Goal: Transaction & Acquisition: Purchase product/service

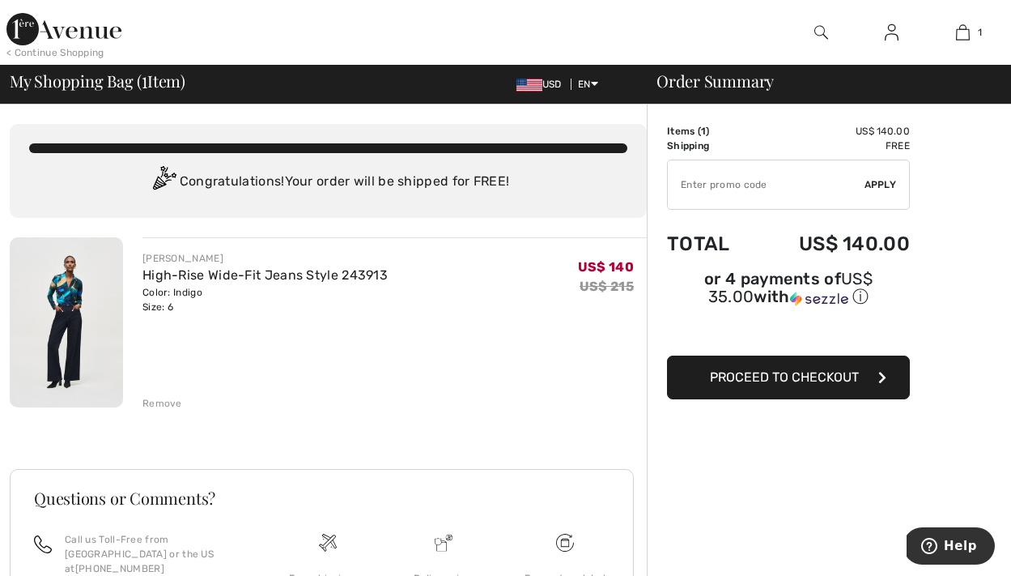
click at [804, 385] on span "Proceed to Checkout" at bounding box center [784, 376] width 149 height 15
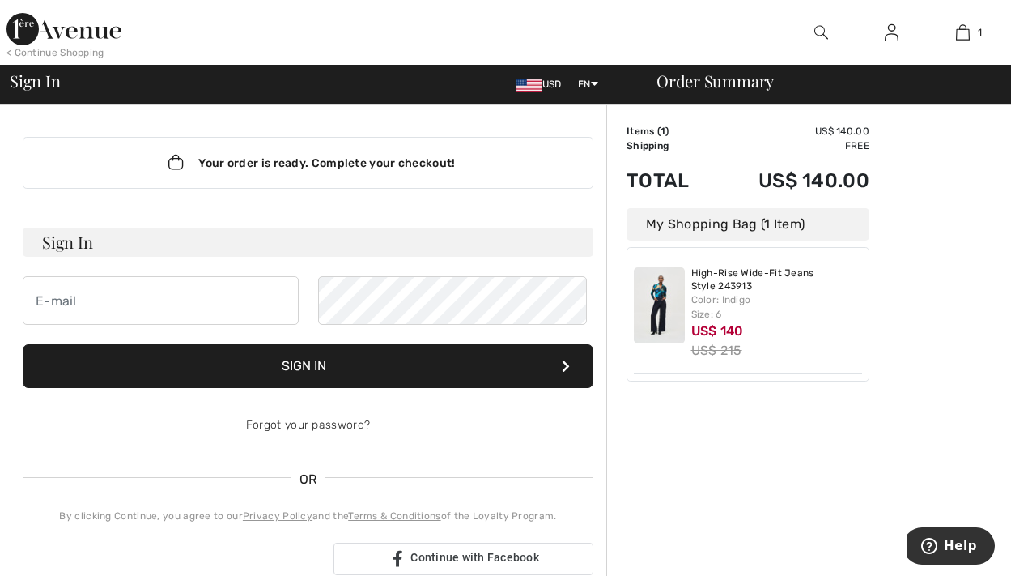
click at [202, 257] on h3 "Sign In" at bounding box center [308, 242] width 571 height 29
click at [79, 325] on input "email" at bounding box center [161, 300] width 276 height 49
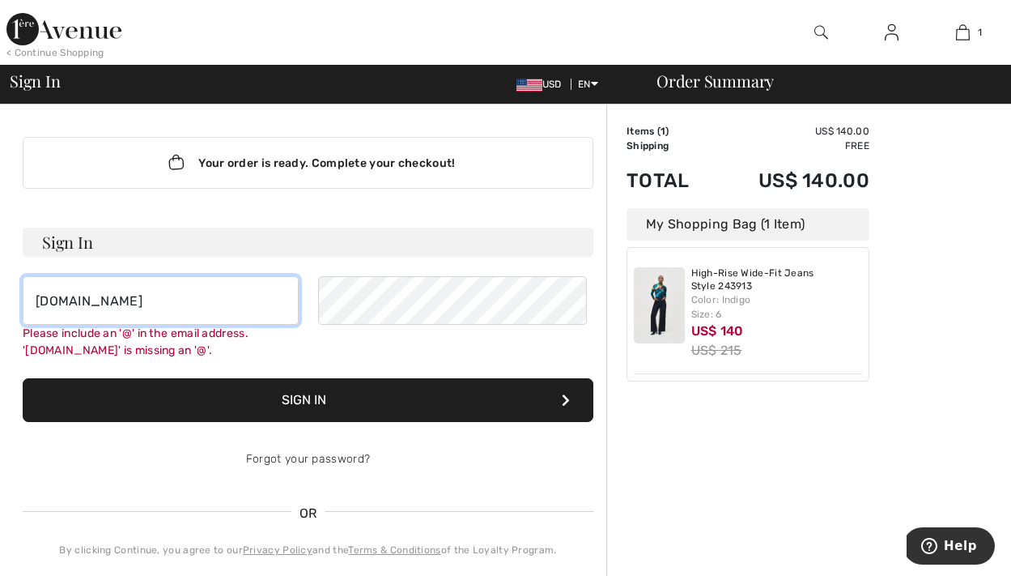
click at [148, 325] on input "dbsing122212gmail.com" at bounding box center [161, 300] width 276 height 49
type input "[EMAIL_ADDRESS][DOMAIN_NAME]"
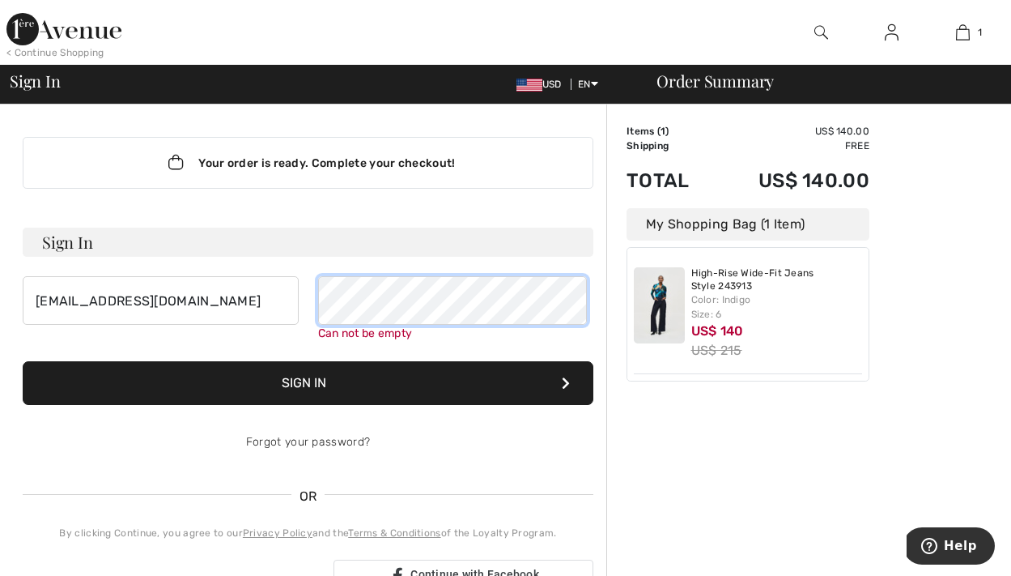
click at [308, 449] on link "Forgot your password?" at bounding box center [308, 442] width 124 height 14
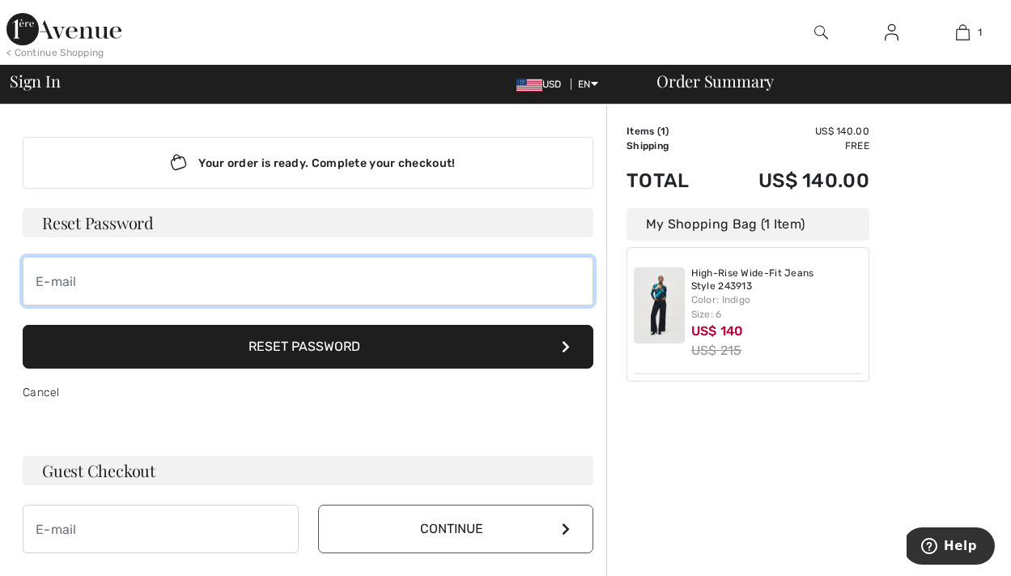
click at [236, 305] on input "email" at bounding box center [308, 281] width 571 height 49
type input "dbsing1222@gmail.com"
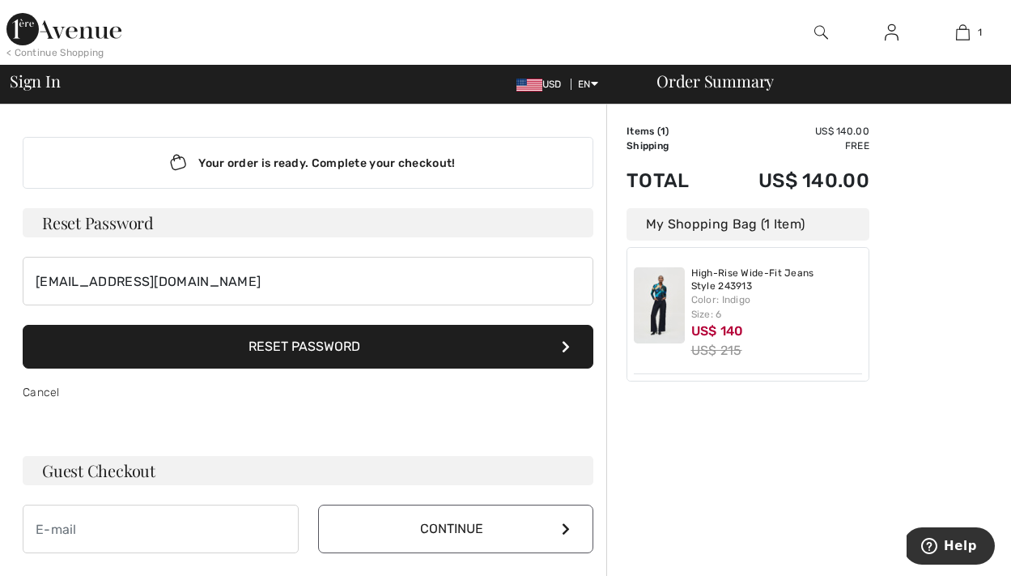
click at [313, 368] on button "Reset Password" at bounding box center [308, 347] width 571 height 44
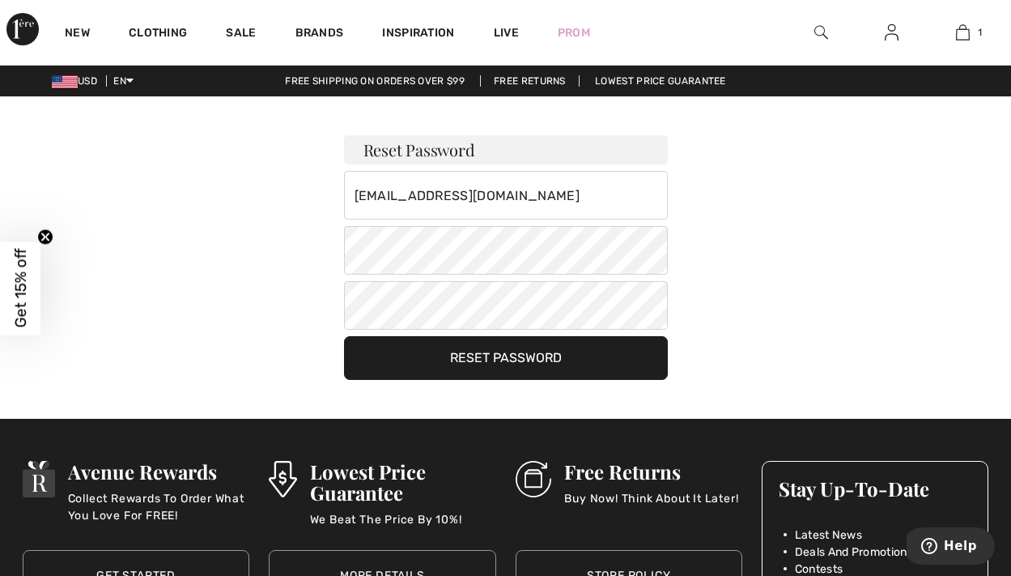
click at [564, 377] on button "Reset Password" at bounding box center [506, 358] width 324 height 44
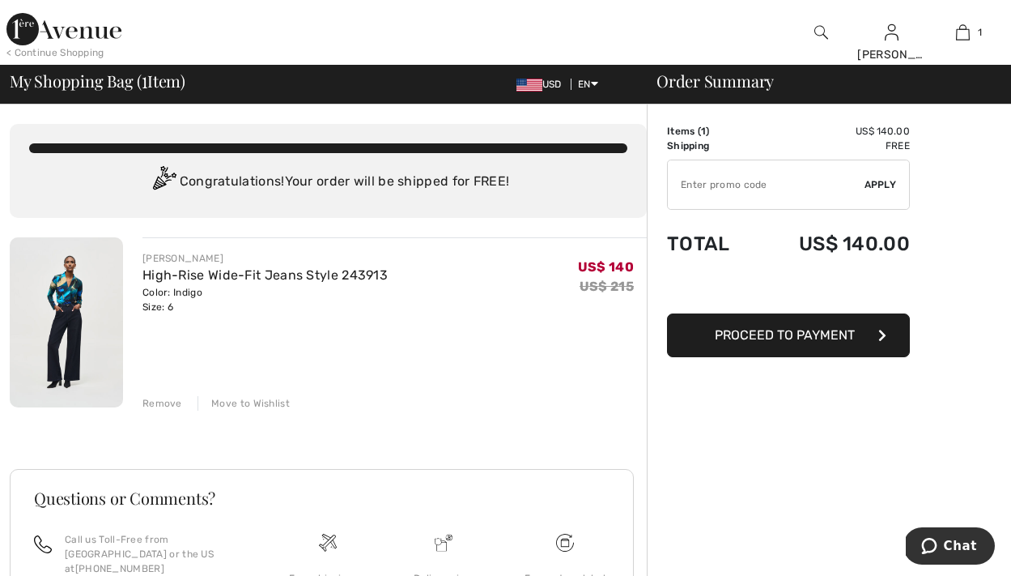
click at [800, 343] on span "Proceed to Payment" at bounding box center [785, 334] width 140 height 15
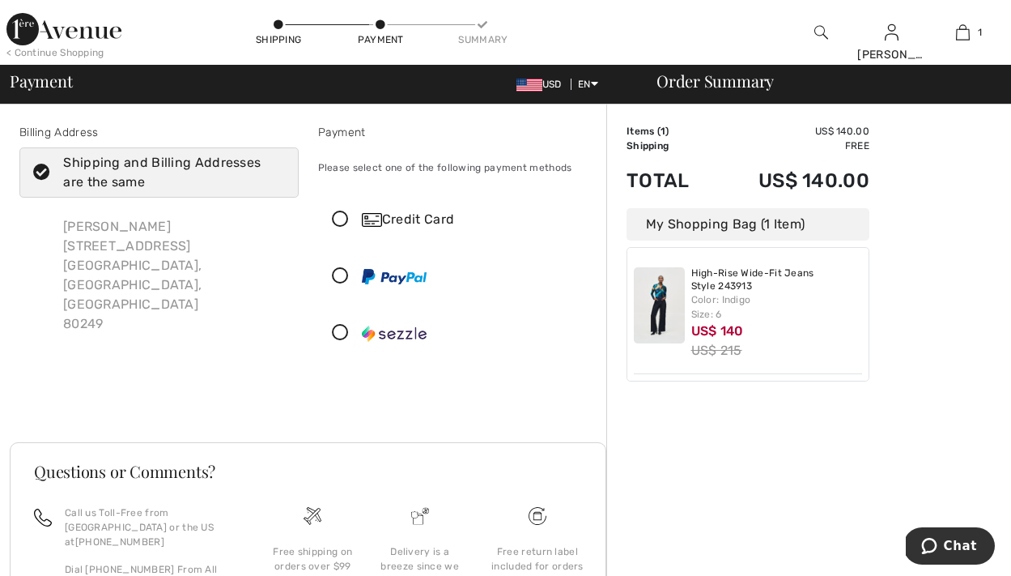
click at [53, 178] on icon at bounding box center [41, 172] width 43 height 17
click at [274, 178] on input "Shipping and Billing Addresses are the same" at bounding box center [279, 172] width 11 height 49
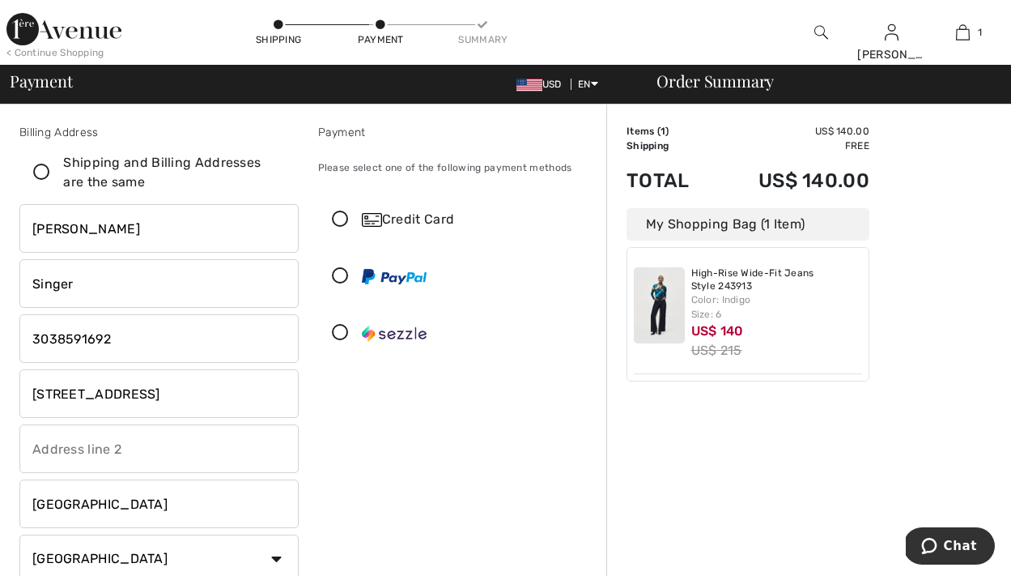
checkbox input "false"
drag, startPoint x: 175, startPoint y: 408, endPoint x: 43, endPoint y: 403, distance: 132.1
click at [43, 403] on input "4987 NEPAL ST" at bounding box center [158, 393] width 279 height 49
type input "4"
type input "7781 E 29th ave"
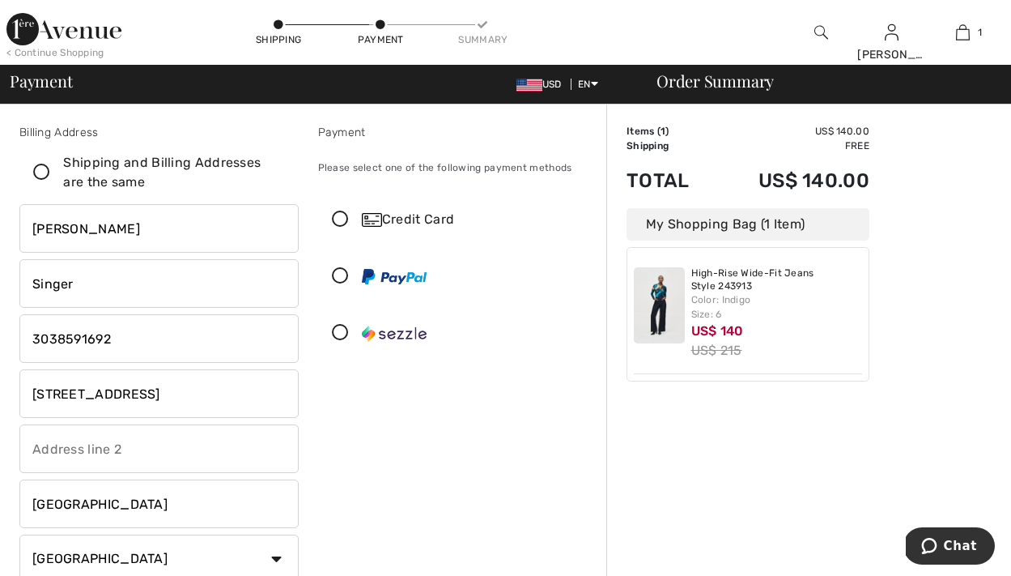
click at [357, 476] on div "Payment Please select one of the following payment methods Credit Card" at bounding box center [457, 412] width 299 height 576
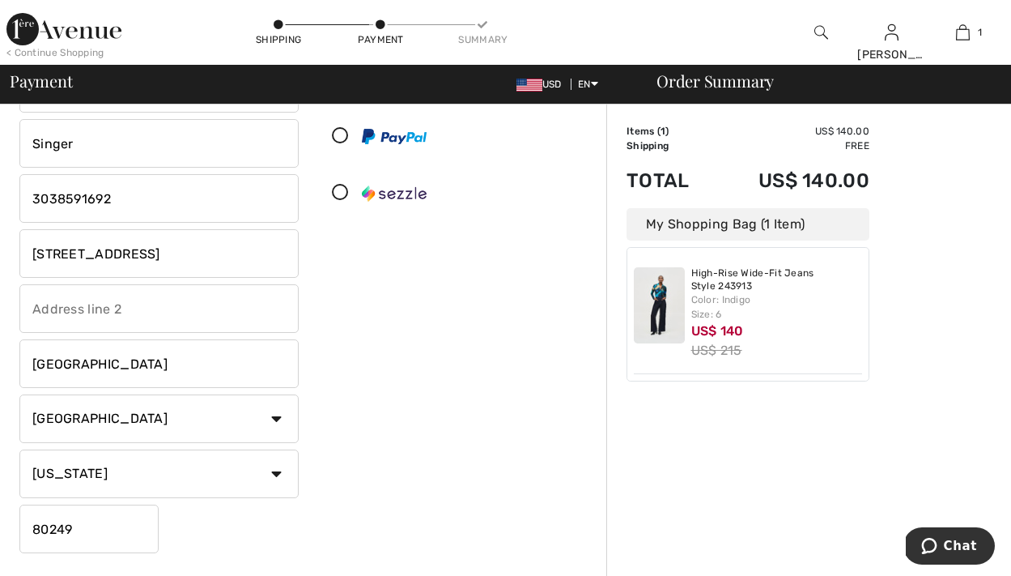
click at [104, 553] on input "80249" at bounding box center [88, 528] width 139 height 49
type input "80238"
click at [427, 479] on div "Payment Please select one of the following payment methods Credit Card" at bounding box center [457, 272] width 299 height 576
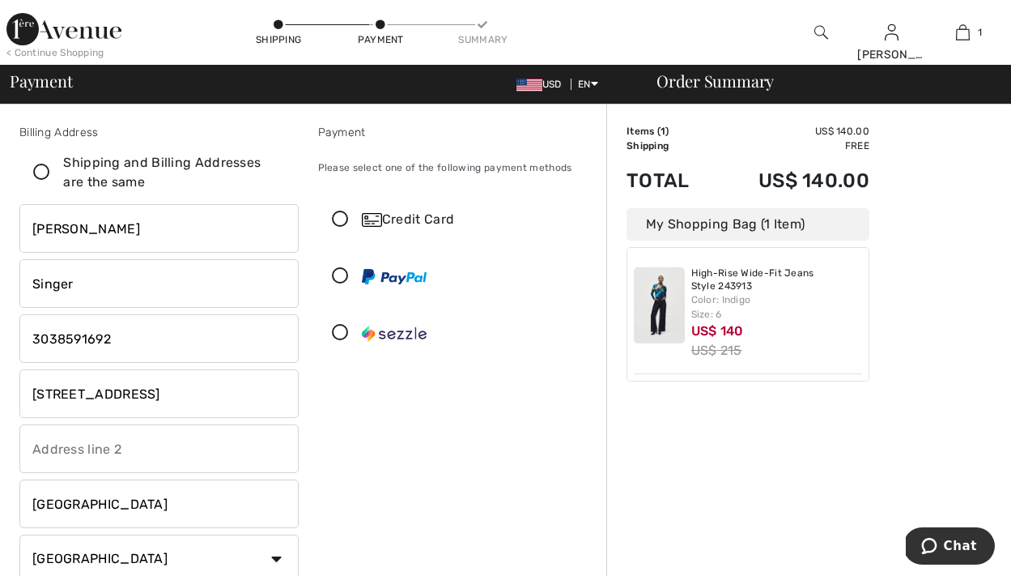
click at [53, 181] on icon at bounding box center [41, 172] width 43 height 17
click at [274, 186] on input "Shipping and Billing Addresses are the same" at bounding box center [279, 172] width 11 height 49
checkbox input "true"
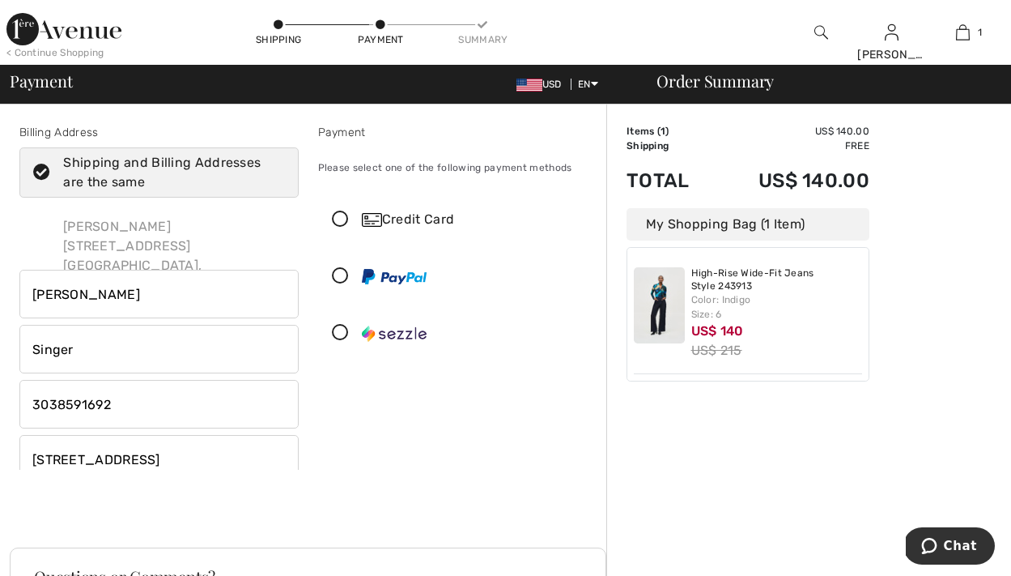
type input "[STREET_ADDRESS]"
type input "80249"
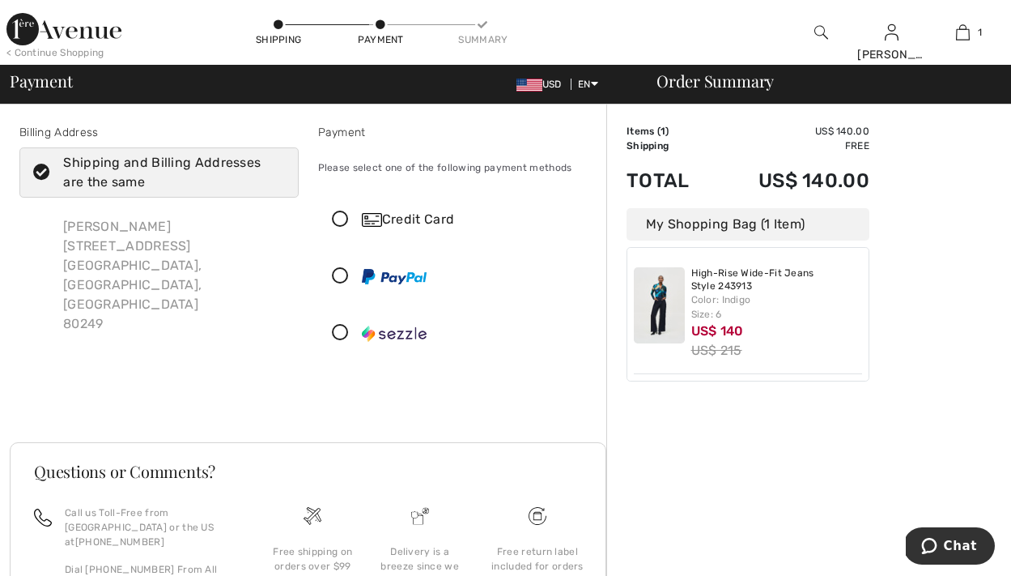
click at [54, 181] on icon at bounding box center [41, 172] width 43 height 17
click at [274, 181] on input "Shipping and Billing Addresses are the same" at bounding box center [279, 172] width 11 height 49
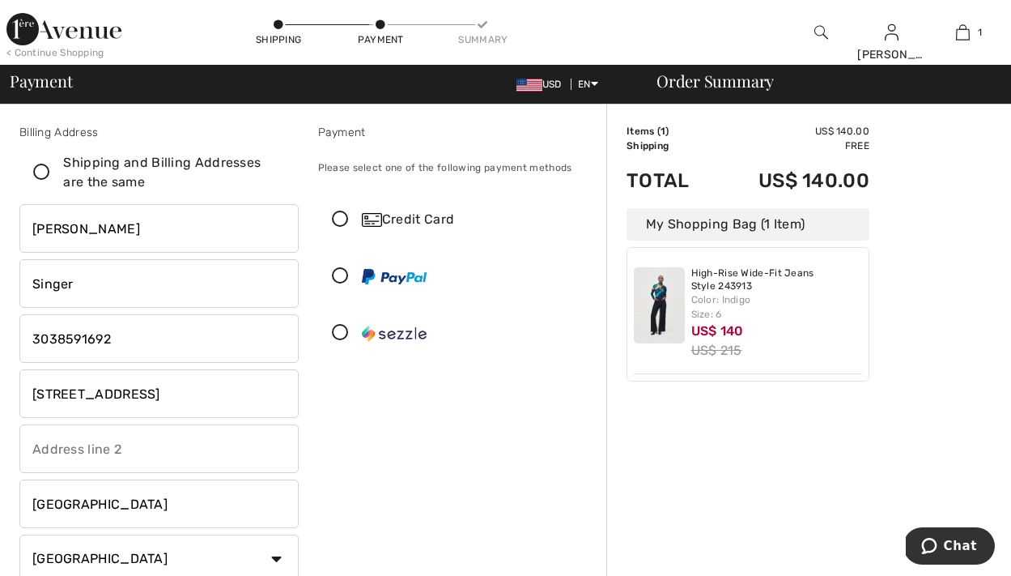
checkbox input "false"
drag, startPoint x: 183, startPoint y: 419, endPoint x: -36, endPoint y: 412, distance: 218.7
click at [0, 412] on html "We value your privacy We use cookies to enhance your browsing experience, serve…" at bounding box center [505, 288] width 1011 height 576
click at [97, 408] on input "7781 E 20th ave" at bounding box center [158, 393] width 279 height 49
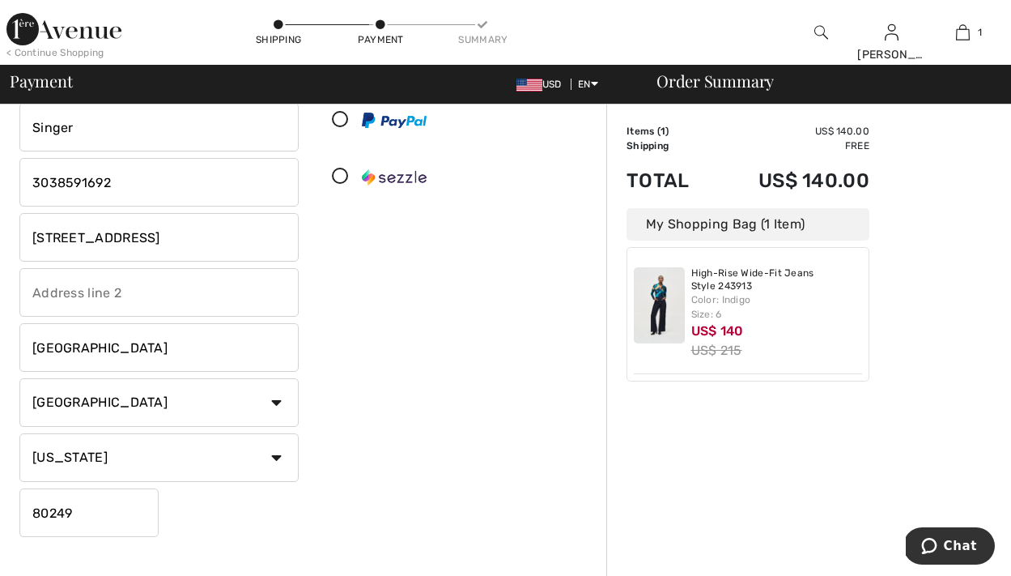
scroll to position [155, 0]
type input "7781 E 29th ave"
click at [103, 535] on input "80249" at bounding box center [88, 513] width 139 height 49
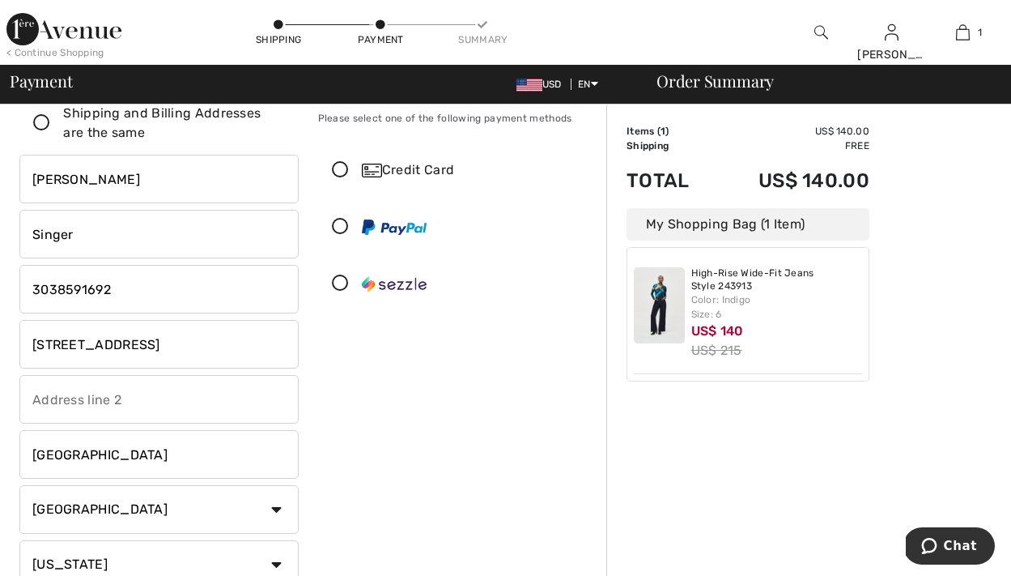
scroll to position [0, 0]
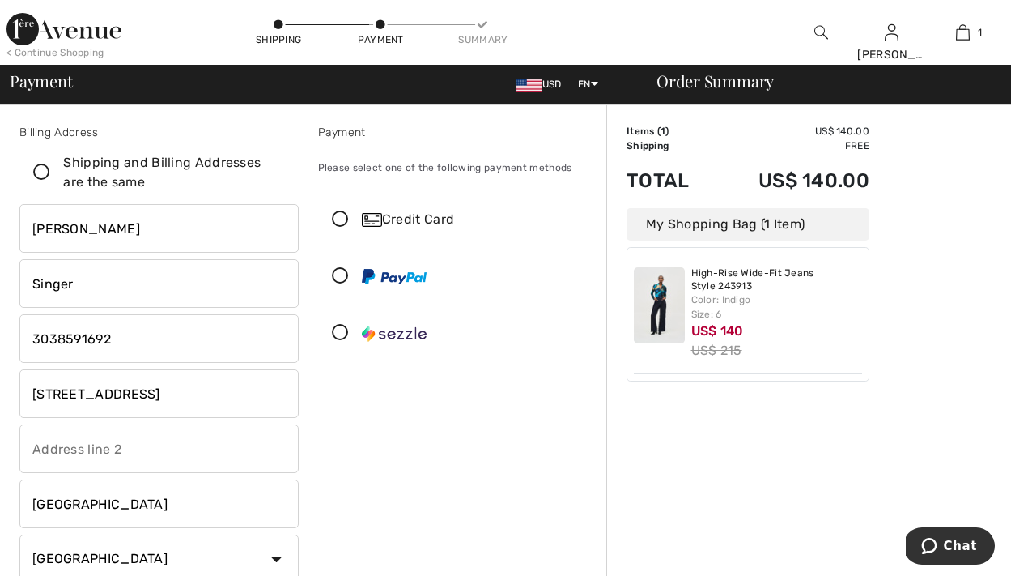
type input "80238"
click at [413, 436] on div "Payment Please select one of the following payment methods Credit Card" at bounding box center [457, 412] width 299 height 576
click at [55, 181] on icon at bounding box center [41, 172] width 43 height 17
click at [274, 183] on input "Shipping and Billing Addresses are the same" at bounding box center [279, 172] width 11 height 49
checkbox input "true"
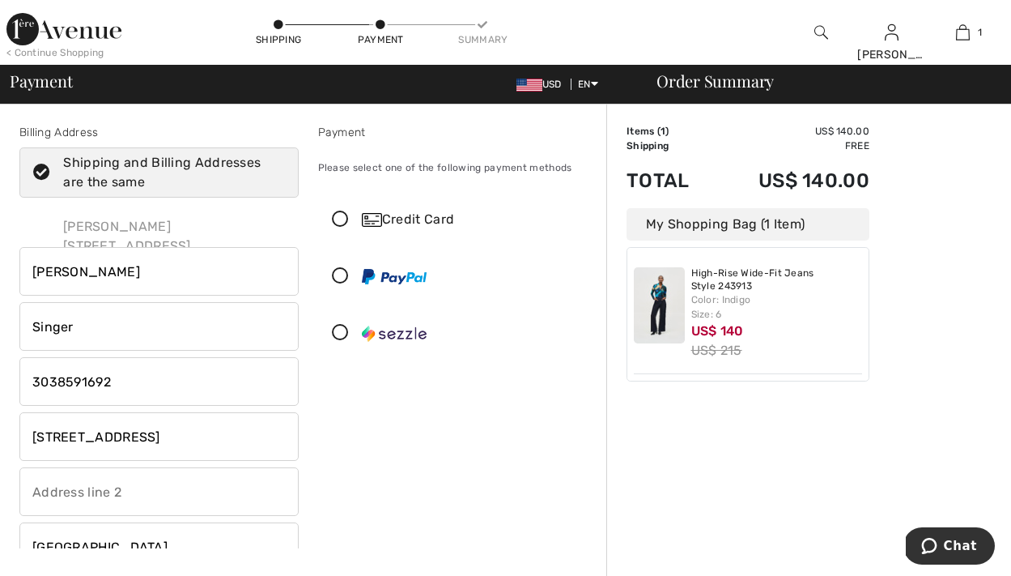
type input "4987 NEPAL ST"
type input "80249"
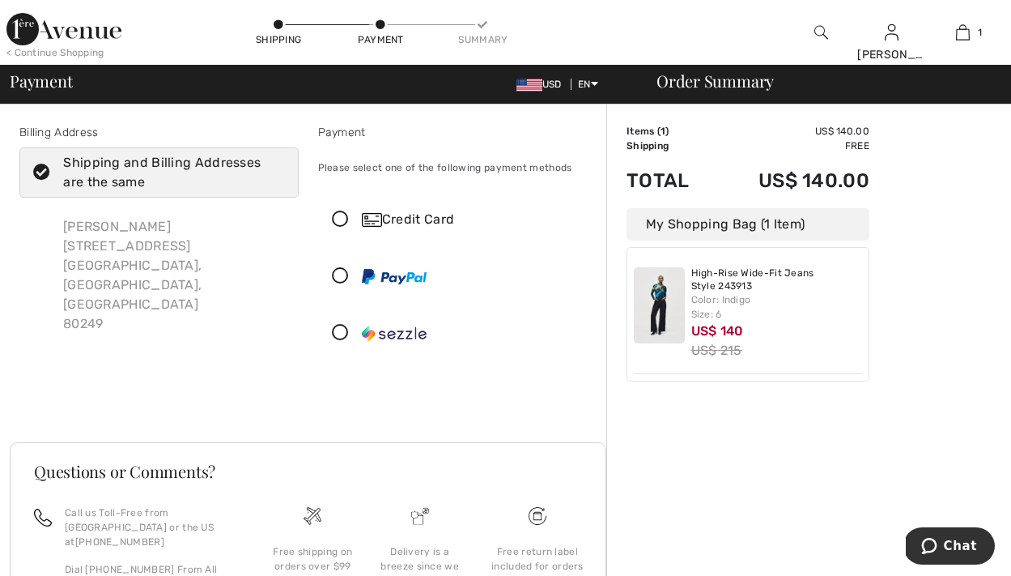
checkbox input "true"
click at [124, 288] on div "Debbie Singer 4987 NEPAL ST Denver, CO, US 80249" at bounding box center [174, 275] width 249 height 143
click at [149, 259] on div "Debbie Singer 4987 NEPAL ST Denver, CO, US 80249" at bounding box center [174, 275] width 249 height 143
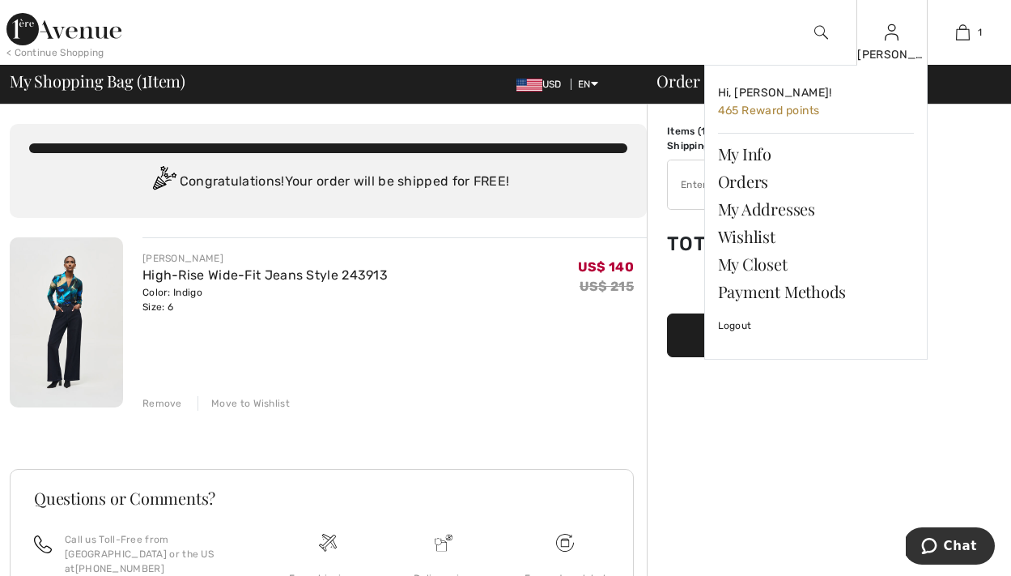
click at [892, 39] on img at bounding box center [892, 32] width 14 height 19
click at [796, 209] on link "My Addresses" at bounding box center [816, 209] width 196 height 28
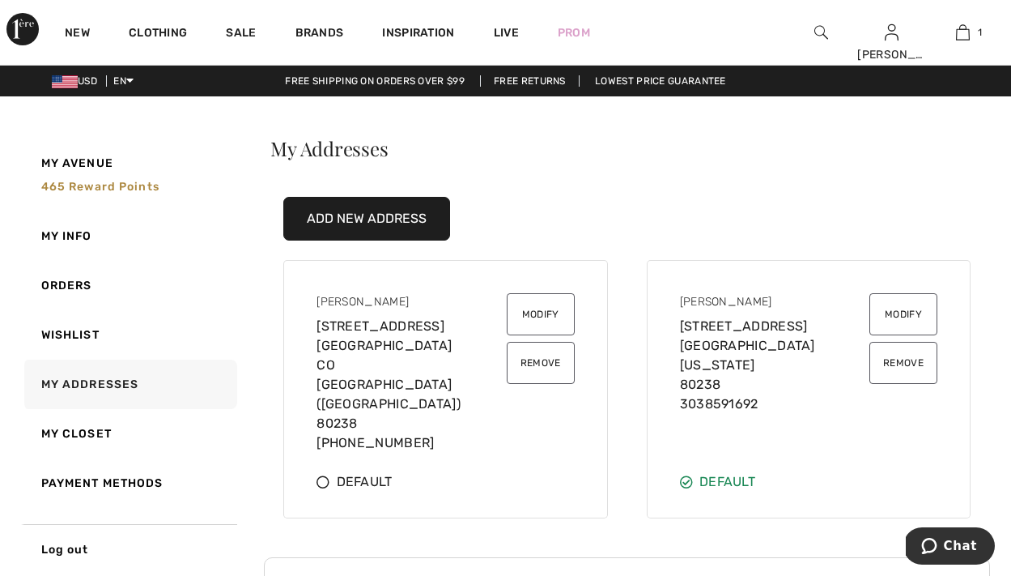
click at [330, 488] on icon at bounding box center [323, 481] width 13 height 13
click at [684, 189] on div "My Addresses Add New Address [PERSON_NAME] [STREET_ADDRESS] (303) 859-1692 Modi…" at bounding box center [627, 328] width 726 height 380
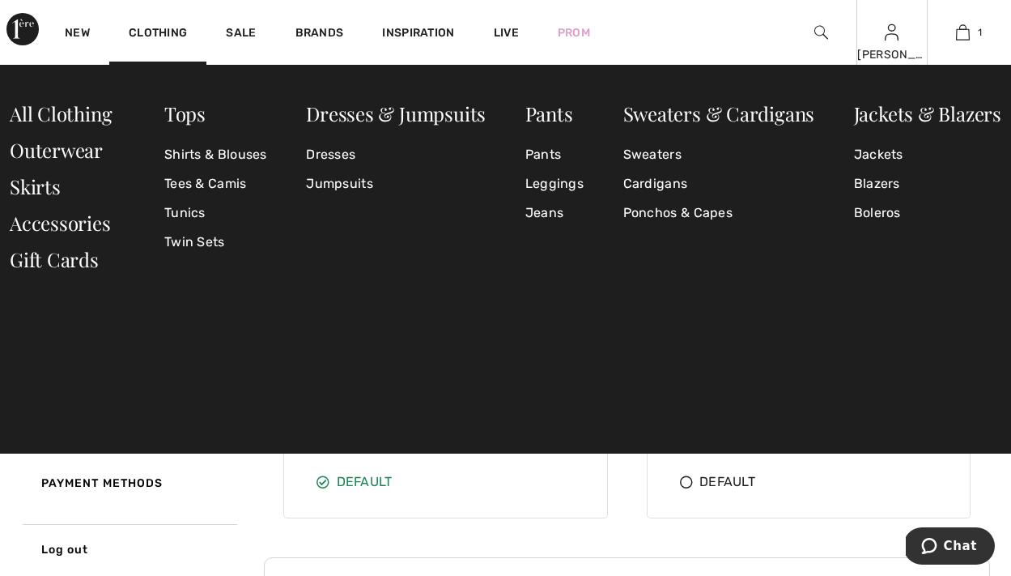
click at [885, 41] on img at bounding box center [892, 32] width 14 height 19
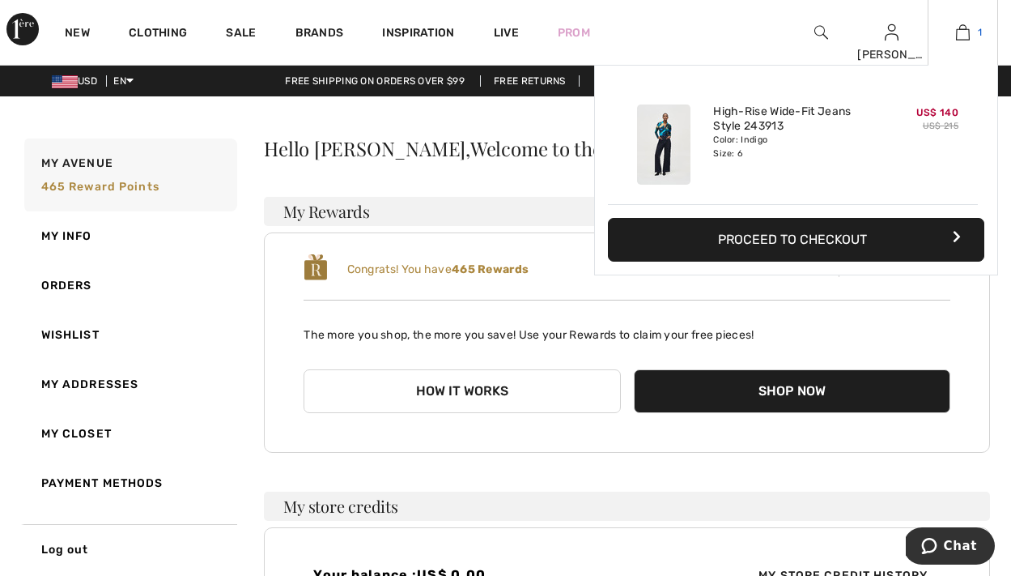
click at [961, 35] on img at bounding box center [963, 32] width 14 height 19
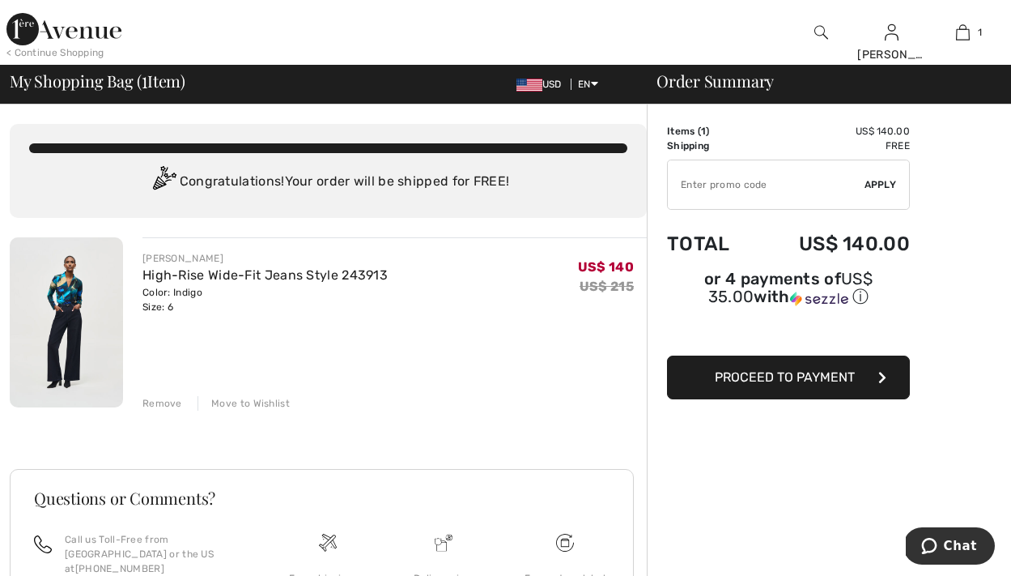
click at [766, 399] on button "Proceed to Payment" at bounding box center [788, 377] width 243 height 44
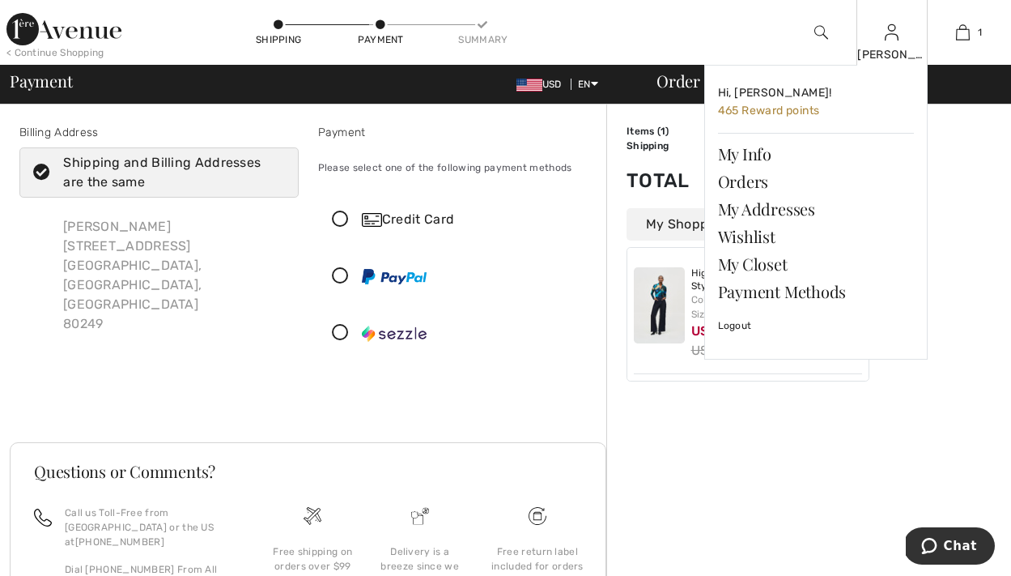
click at [887, 33] on img at bounding box center [892, 32] width 14 height 19
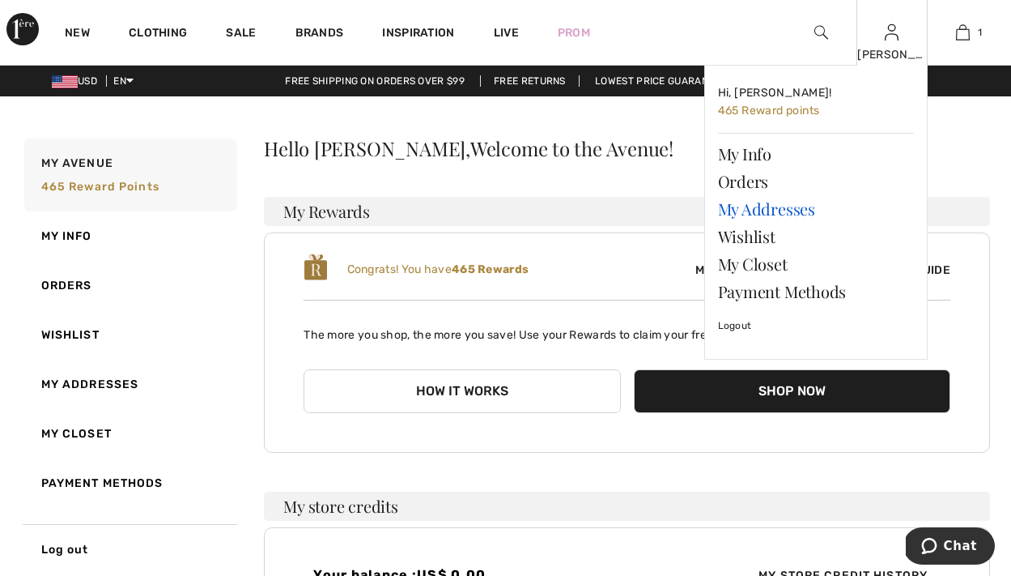
click at [785, 214] on link "My Addresses" at bounding box center [816, 209] width 196 height 28
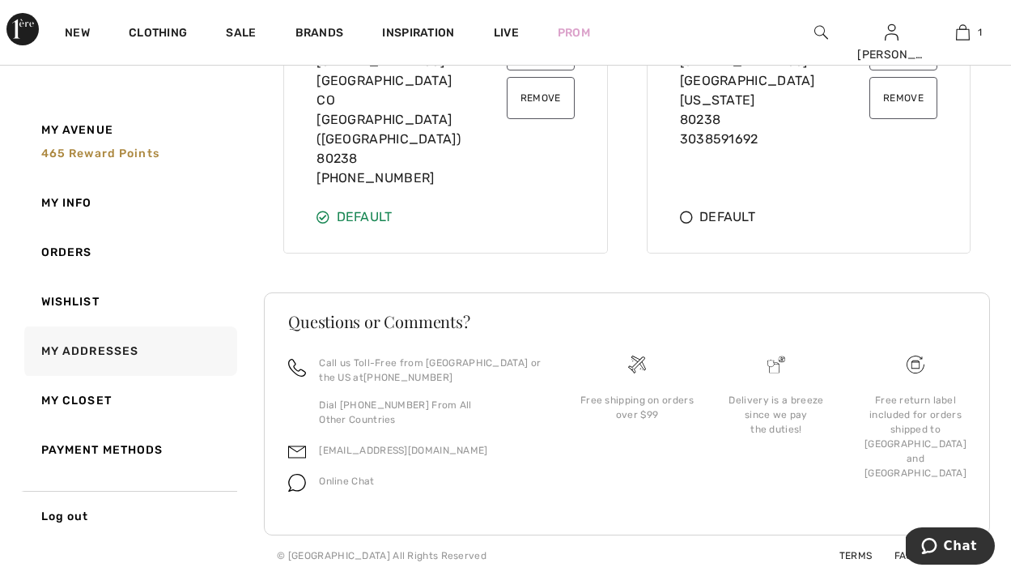
scroll to position [332, 0]
click at [62, 251] on link "Orders" at bounding box center [129, 252] width 216 height 49
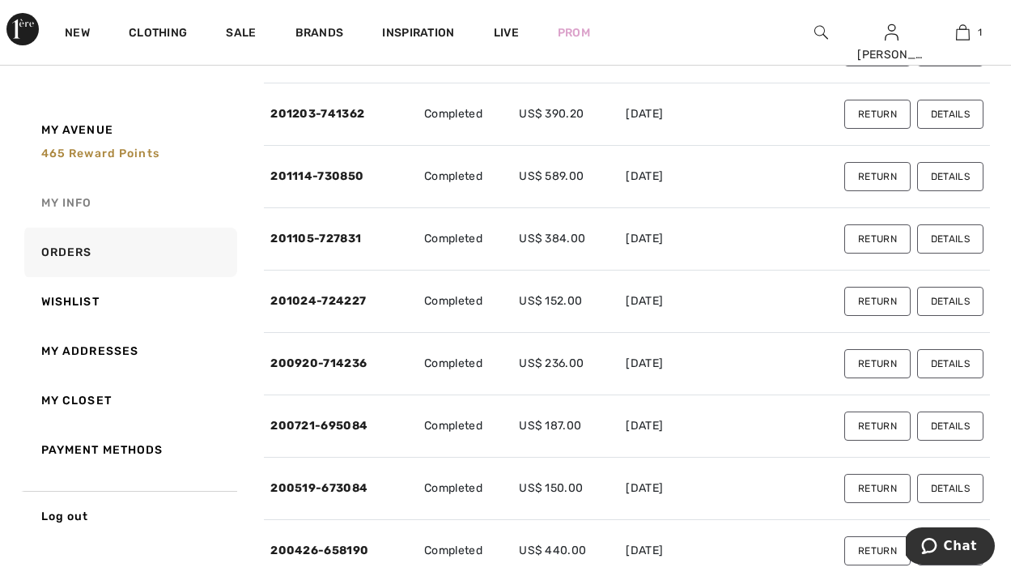
click at [80, 209] on link "My Info" at bounding box center [129, 202] width 216 height 49
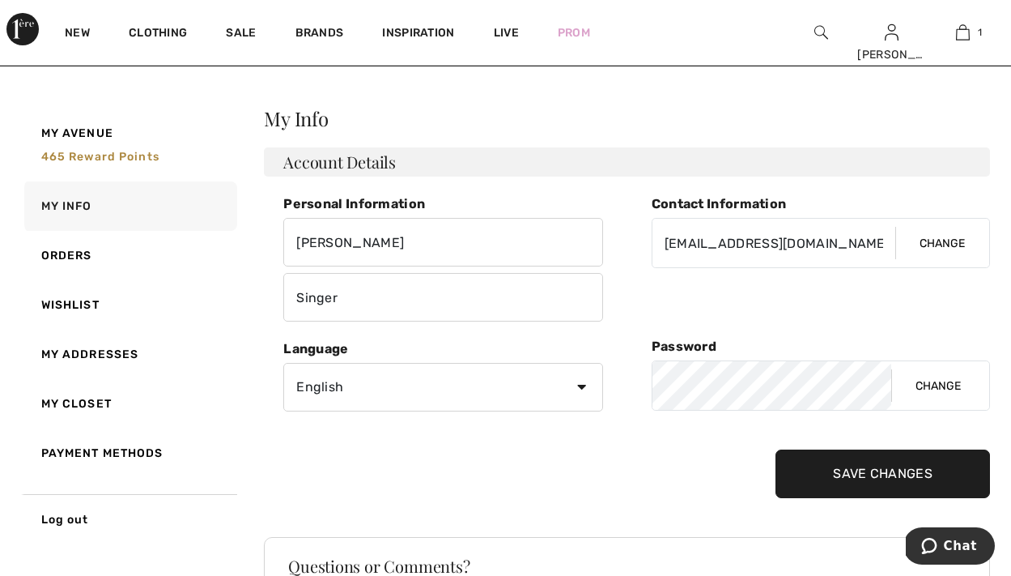
scroll to position [19, 0]
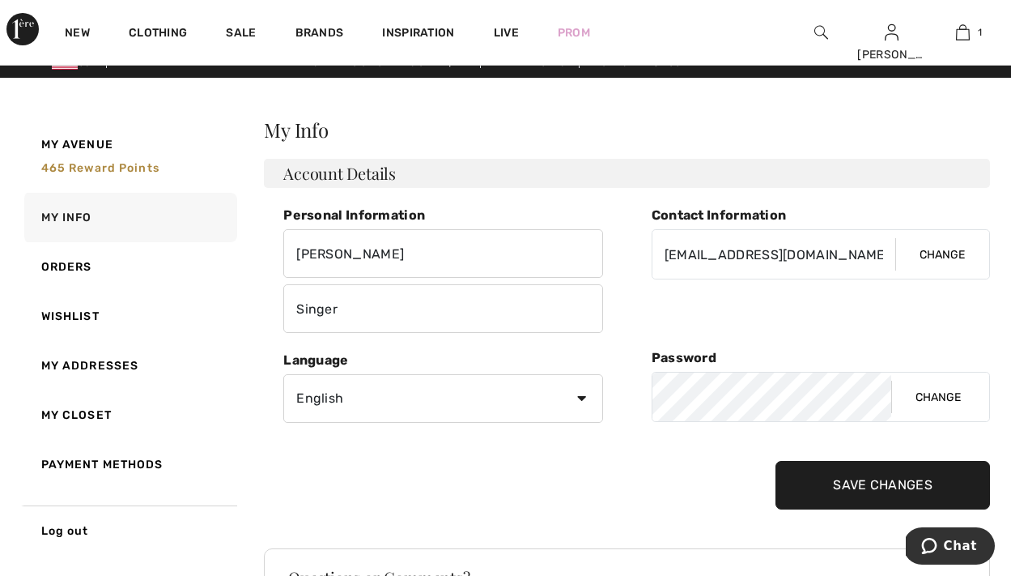
click at [565, 139] on h2 "My Info" at bounding box center [627, 129] width 726 height 19
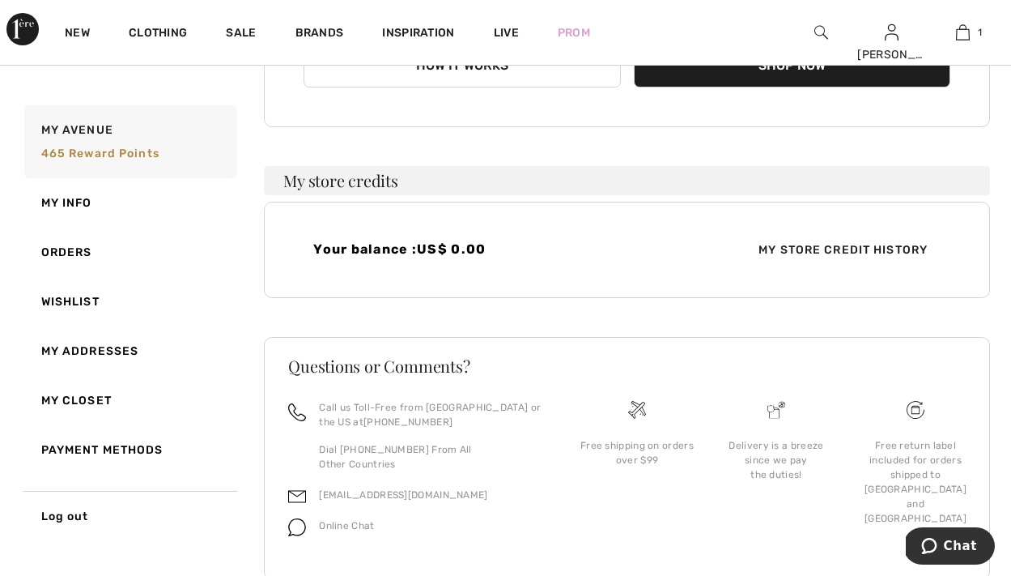
scroll to position [329, 0]
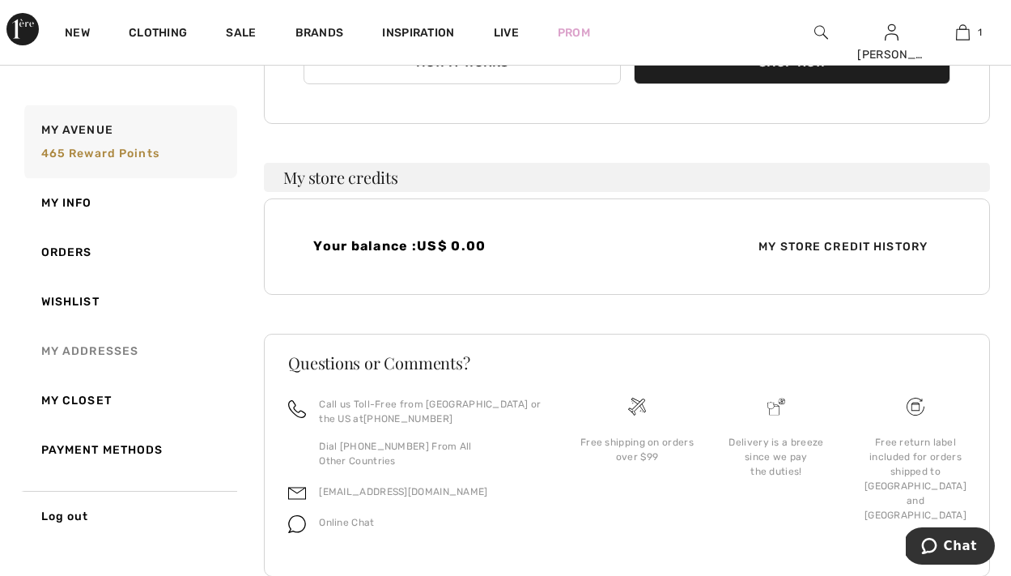
click at [123, 355] on link "My Addresses" at bounding box center [129, 350] width 216 height 49
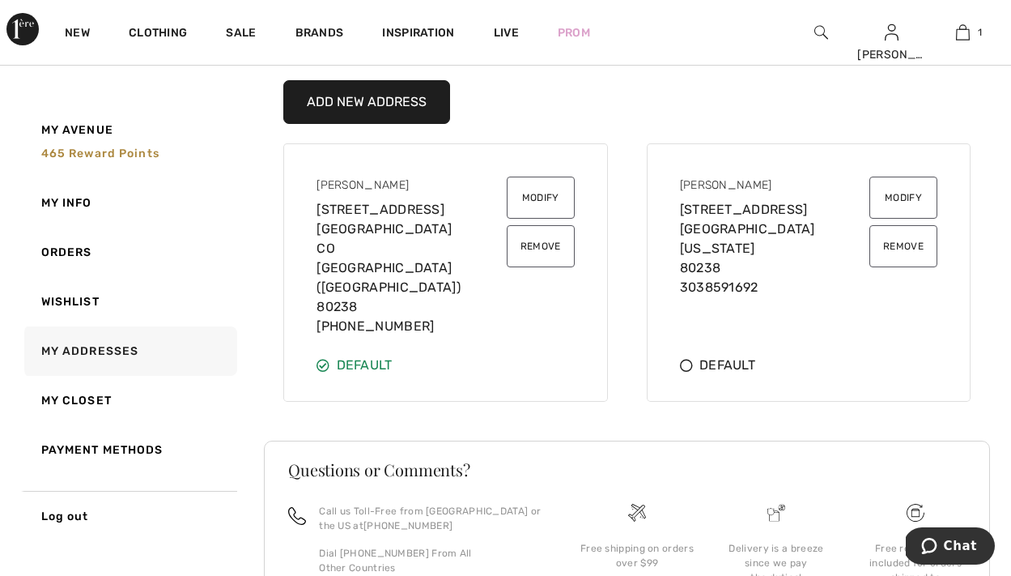
scroll to position [0, 0]
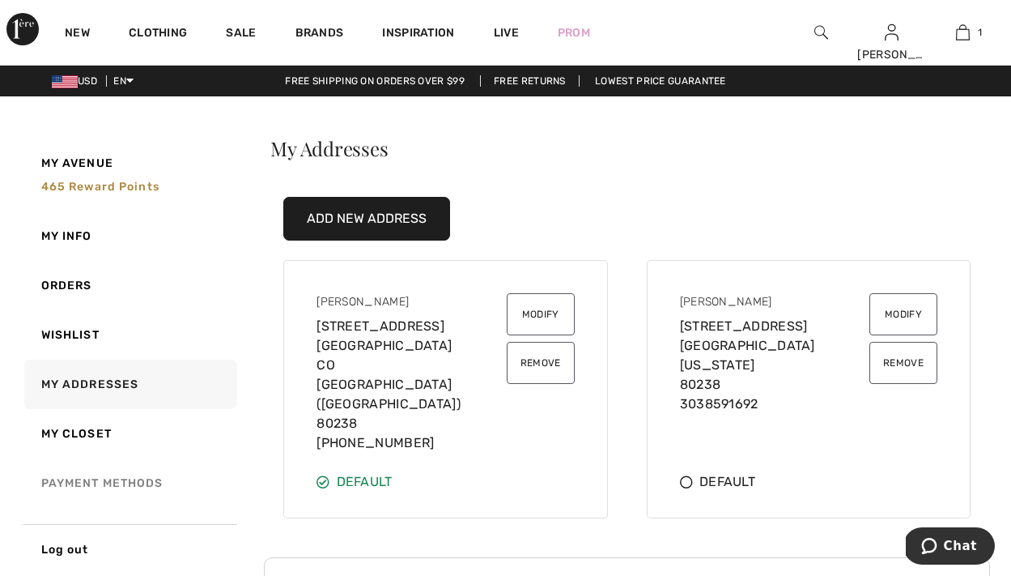
click at [148, 491] on link "Payment Methods" at bounding box center [129, 482] width 216 height 49
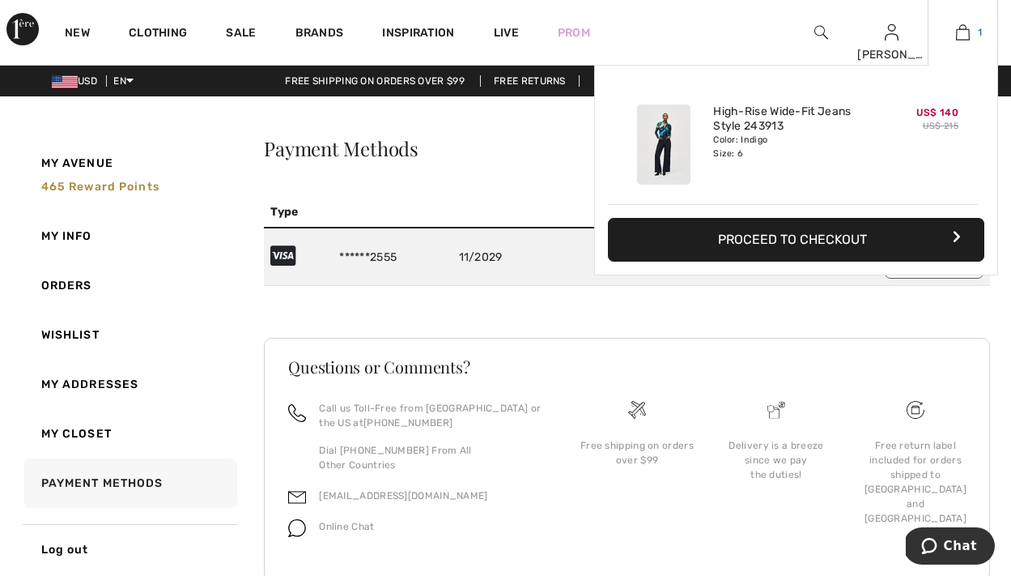
click at [956, 38] on img at bounding box center [963, 32] width 14 height 19
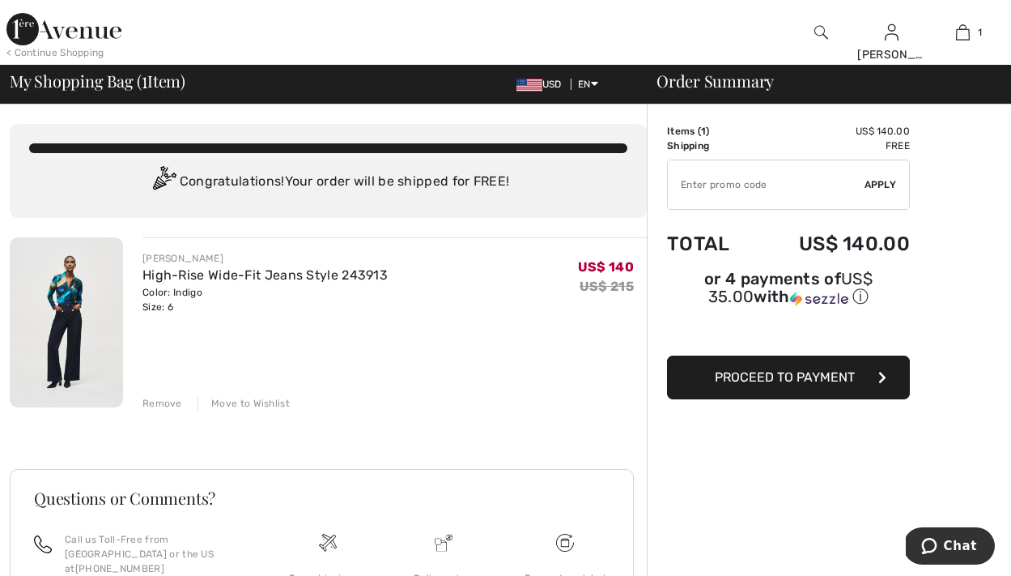
click at [874, 394] on button "Proceed to Payment" at bounding box center [788, 377] width 243 height 44
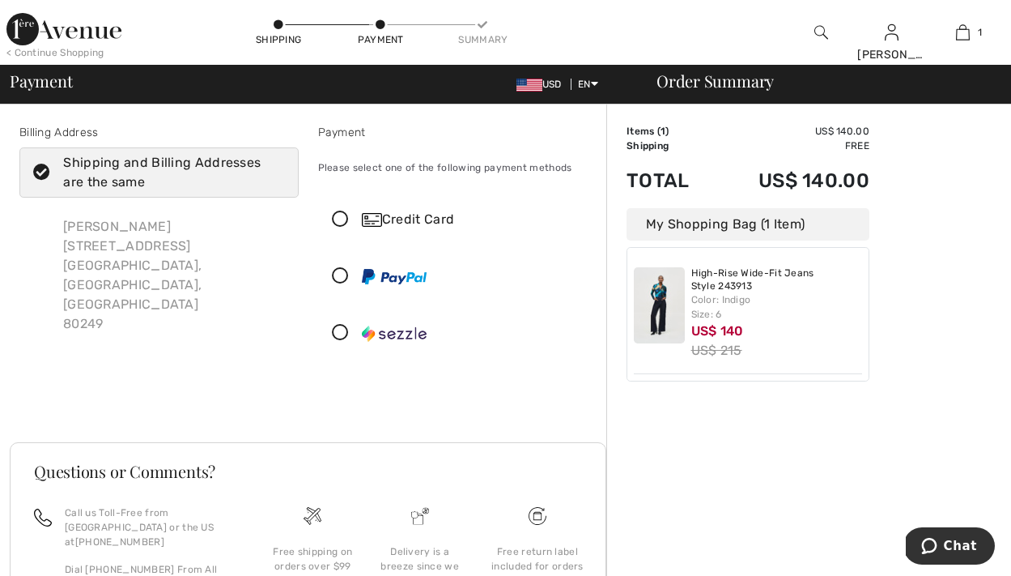
click at [341, 228] on icon at bounding box center [340, 219] width 43 height 17
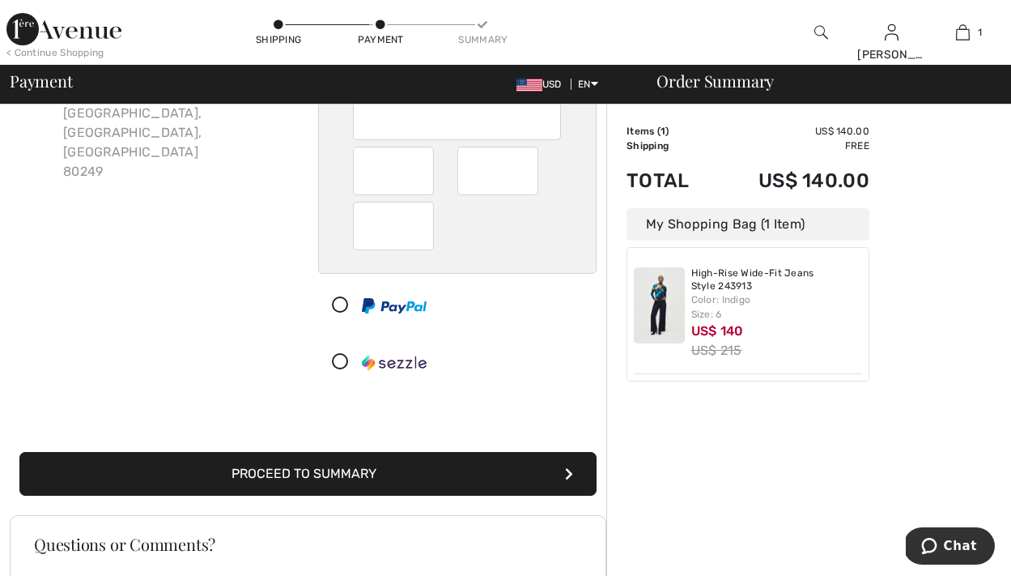
scroll to position [455, 0]
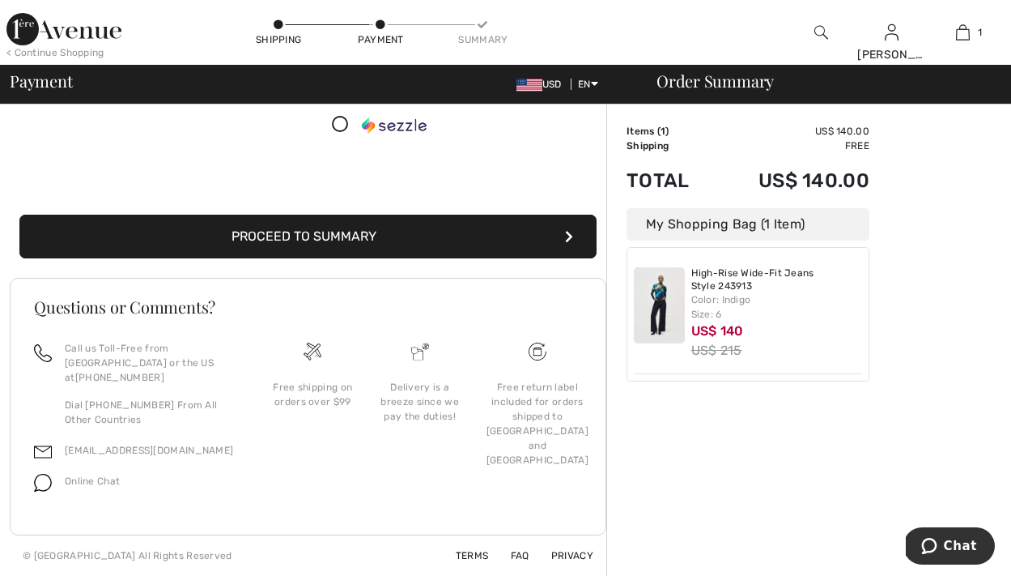
click at [427, 215] on button "Proceed to Summary" at bounding box center [307, 237] width 577 height 44
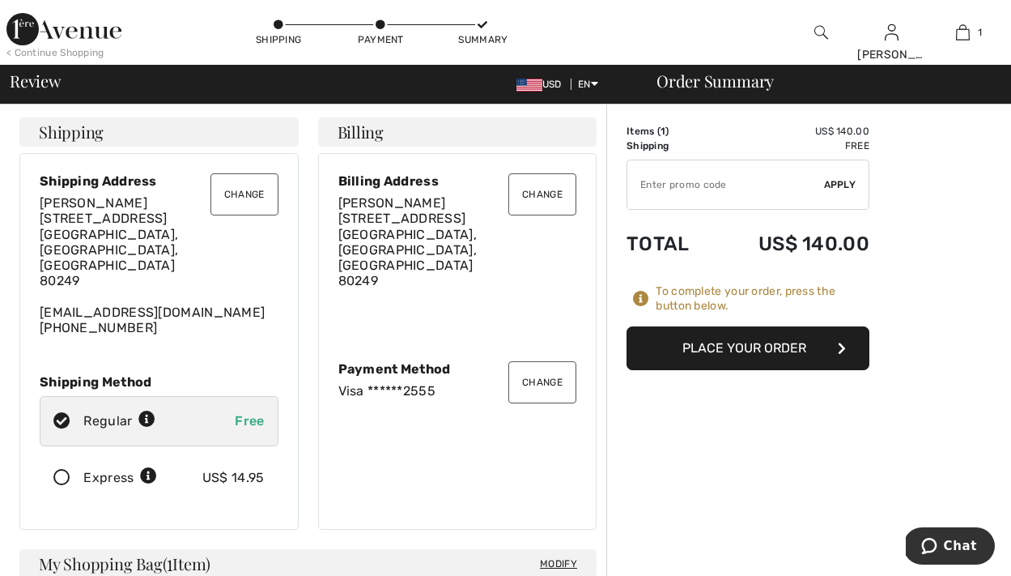
click at [223, 205] on button "Change" at bounding box center [245, 194] width 68 height 42
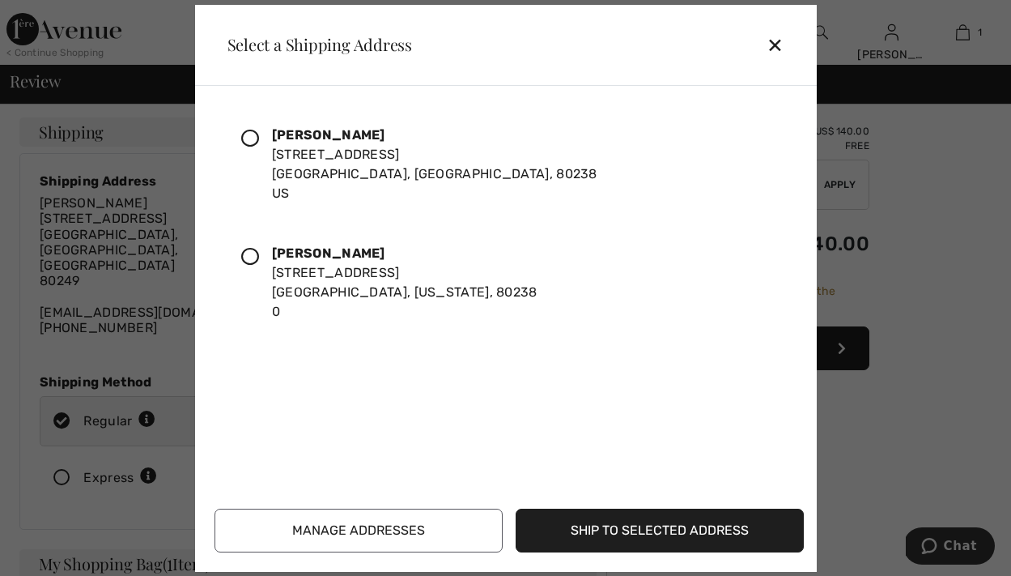
click at [259, 147] on icon at bounding box center [250, 139] width 18 height 18
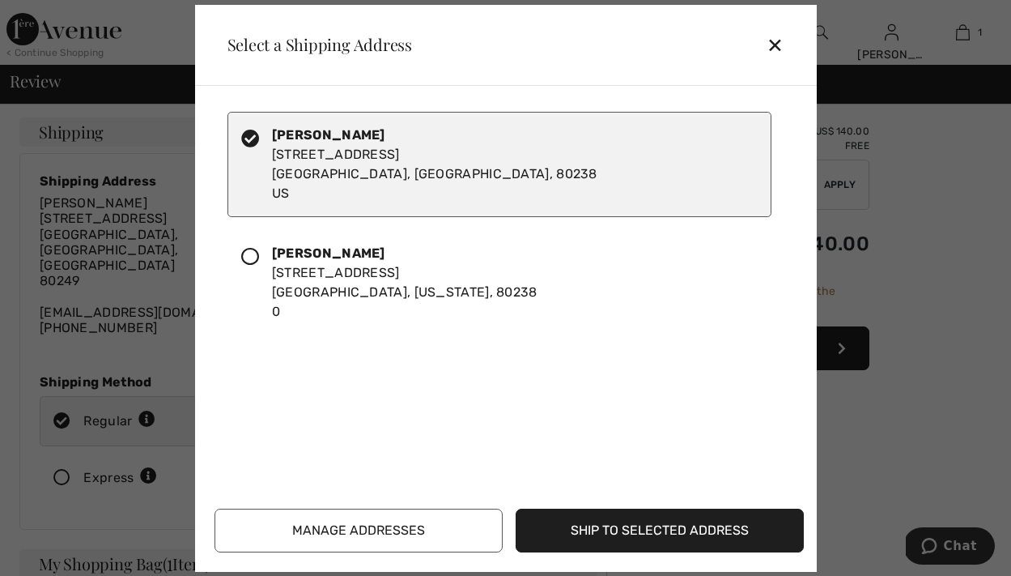
click at [589, 518] on button "Ship to Selected Address" at bounding box center [660, 530] width 288 height 44
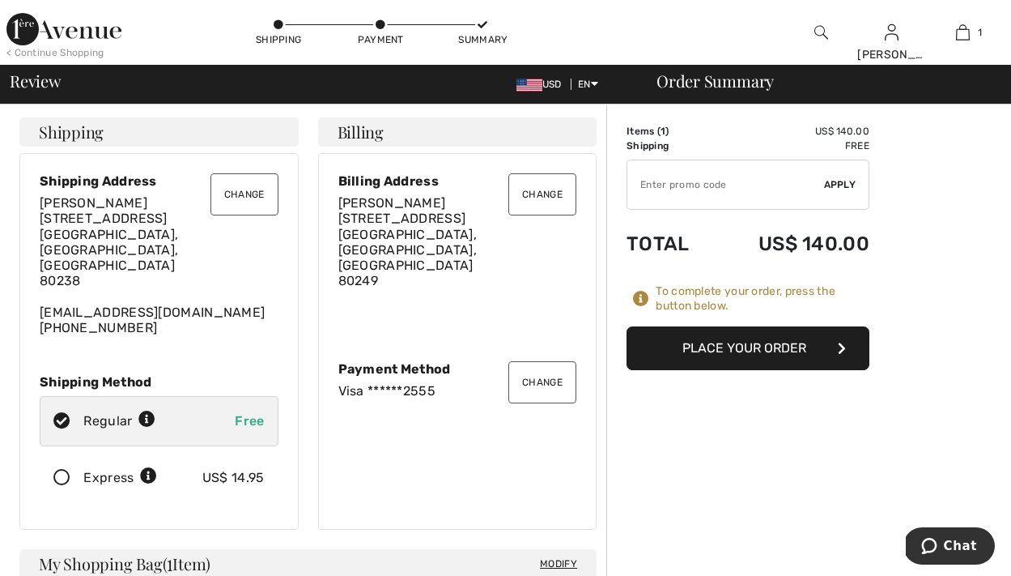
click at [518, 213] on button "Change" at bounding box center [542, 194] width 68 height 42
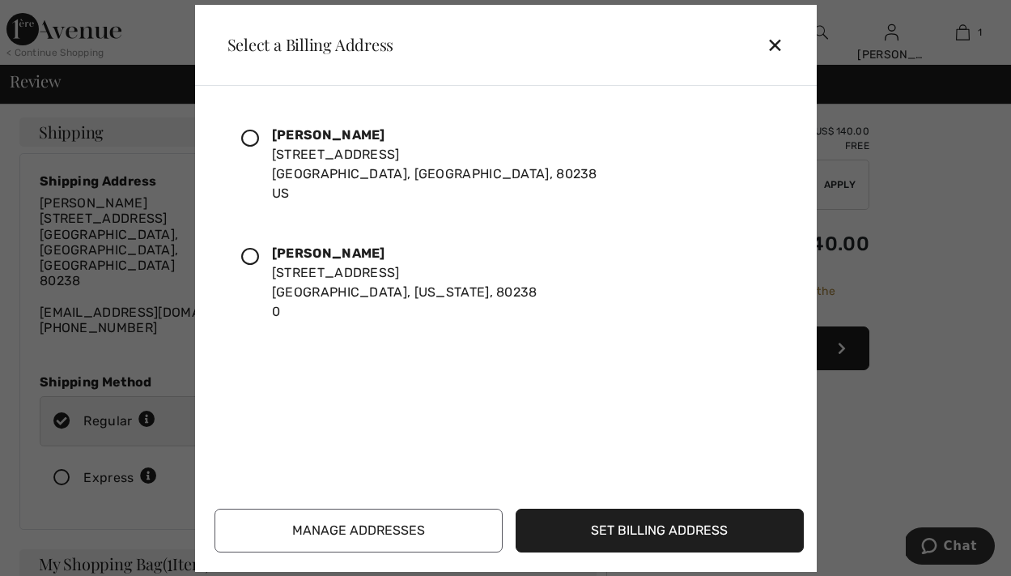
click at [258, 145] on icon at bounding box center [250, 139] width 18 height 18
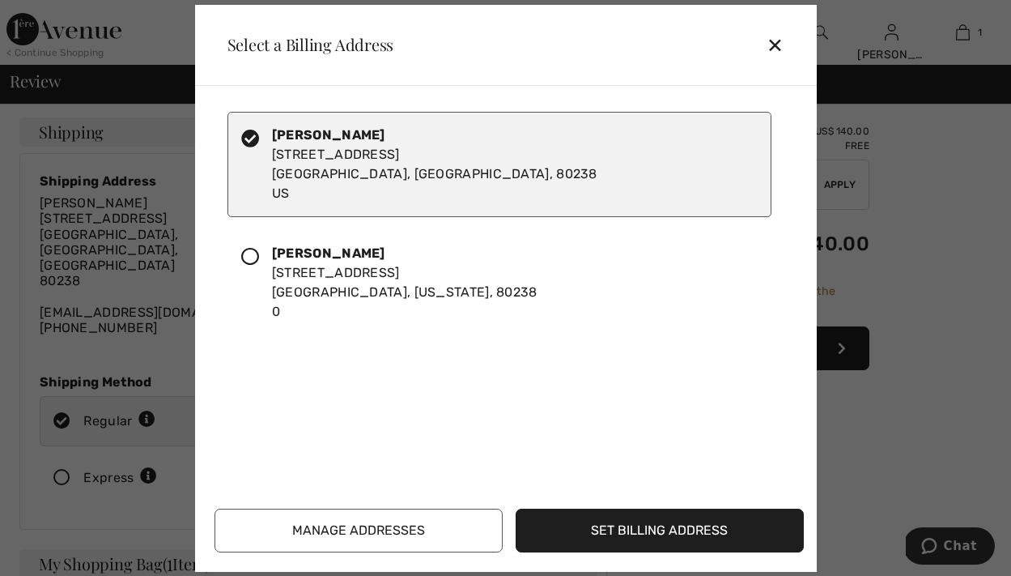
click at [610, 535] on button "Set Billing Address" at bounding box center [660, 530] width 288 height 44
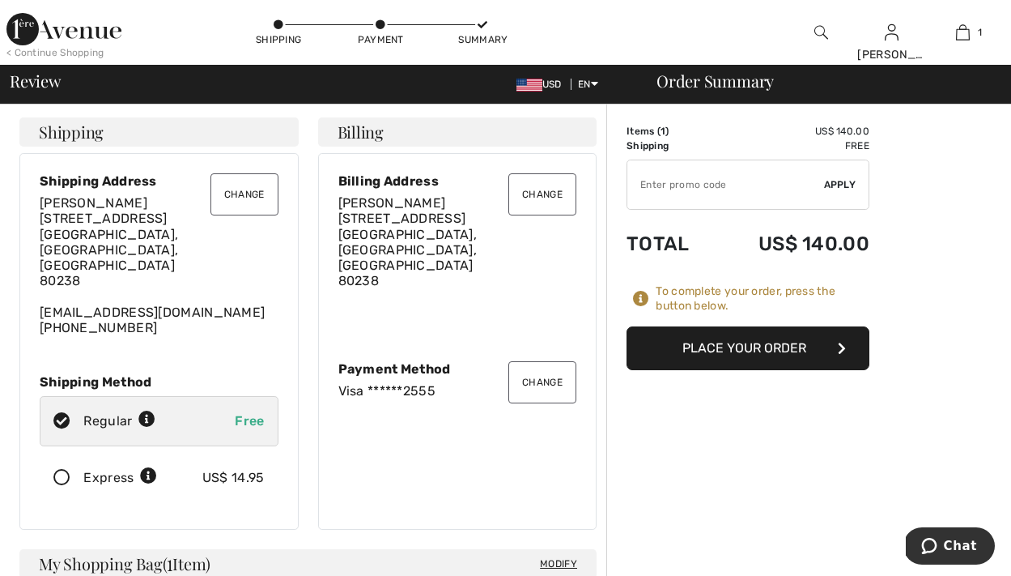
click at [765, 370] on button "Place Your Order" at bounding box center [748, 348] width 243 height 44
